Goal: Information Seeking & Learning: Understand process/instructions

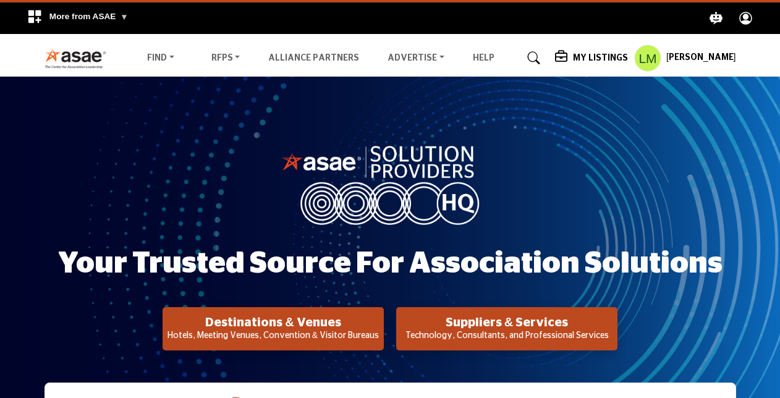
click at [747, 16] on circle "Explore ASAE" at bounding box center [745, 17] width 6 height 6
click at [683, 59] on h5 "[PERSON_NAME]" at bounding box center [701, 58] width 70 height 12
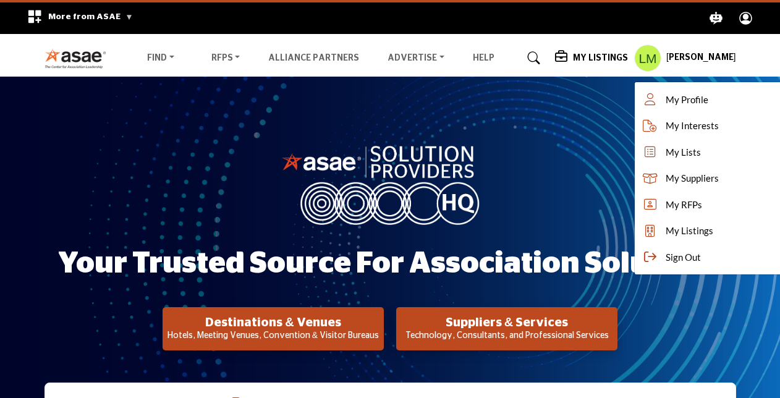
click at [587, 51] on div "My Listings" at bounding box center [591, 58] width 73 height 15
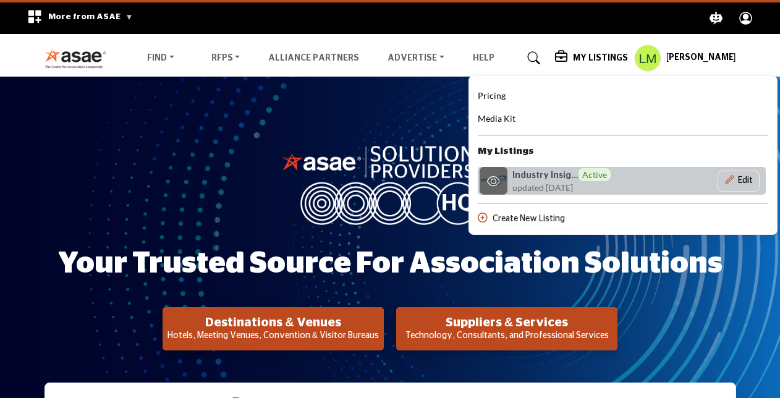
click at [534, 174] on h6 "Industry Insig... Active" at bounding box center [561, 174] width 98 height 13
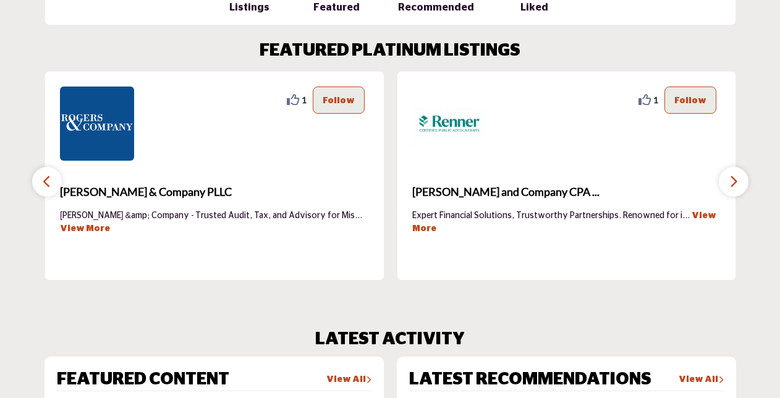
scroll to position [432, 0]
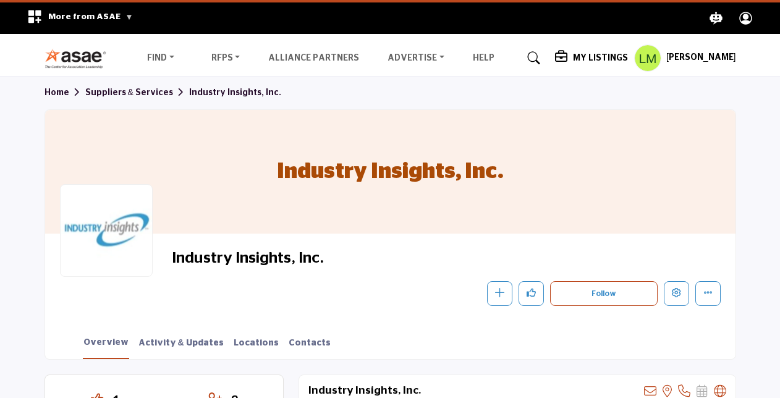
click at [592, 57] on h5 "My Listings" at bounding box center [600, 58] width 55 height 11
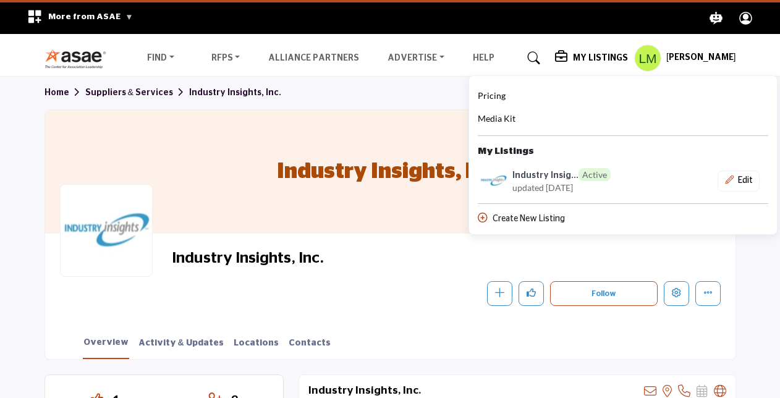
click at [489, 98] on span "Pricing" at bounding box center [491, 95] width 28 height 11
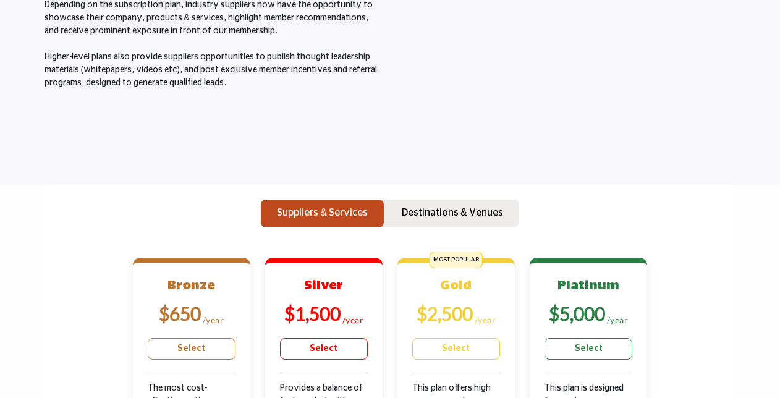
scroll to position [309, 0]
